Goal: Task Accomplishment & Management: Manage account settings

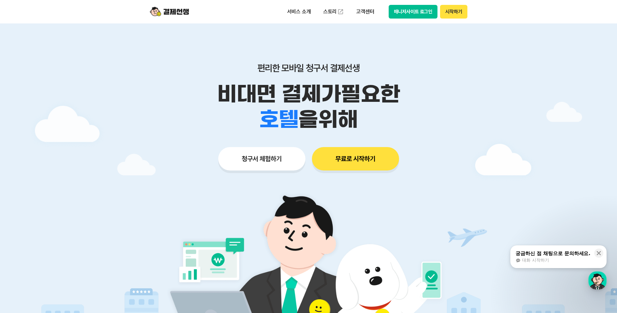
click at [435, 211] on img at bounding box center [309, 275] width 304 height 183
click at [403, 14] on button "매니저사이트 로그인" at bounding box center [413, 12] width 49 height 14
click at [424, 17] on button "매니저사이트 로그인" at bounding box center [413, 12] width 49 height 14
